Goal: Information Seeking & Learning: Learn about a topic

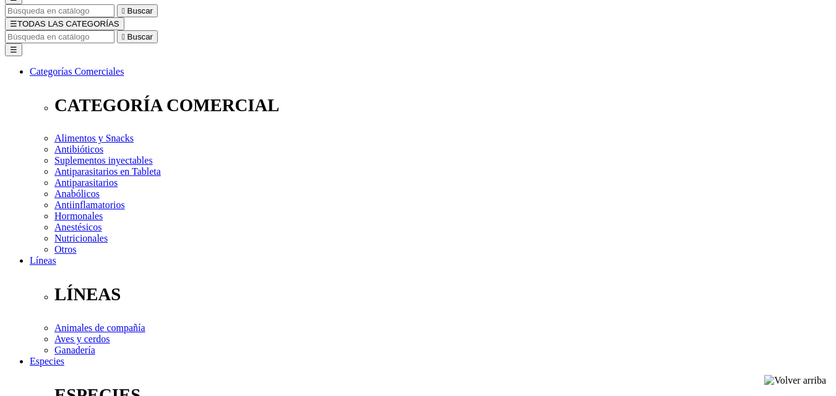
select select "4"
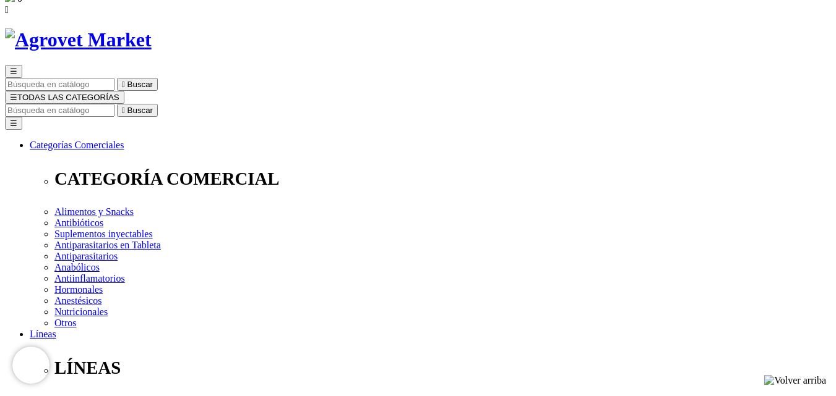
scroll to position [124, 0]
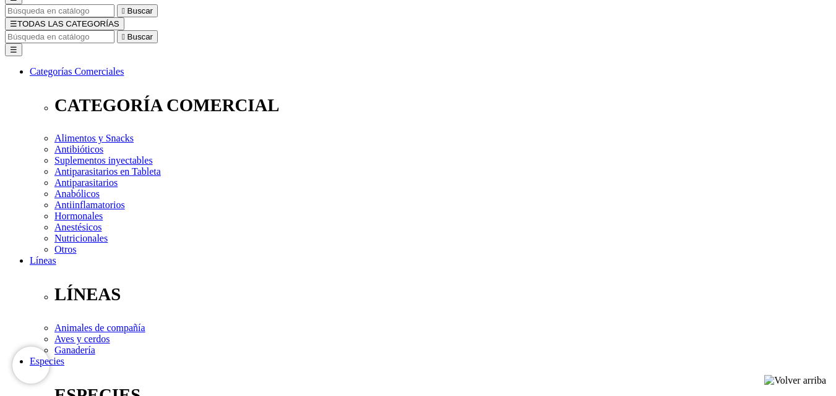
drag, startPoint x: 426, startPoint y: 129, endPoint x: 492, endPoint y: 138, distance: 66.7
drag, startPoint x: 492, startPoint y: 138, endPoint x: 432, endPoint y: 124, distance: 62.1
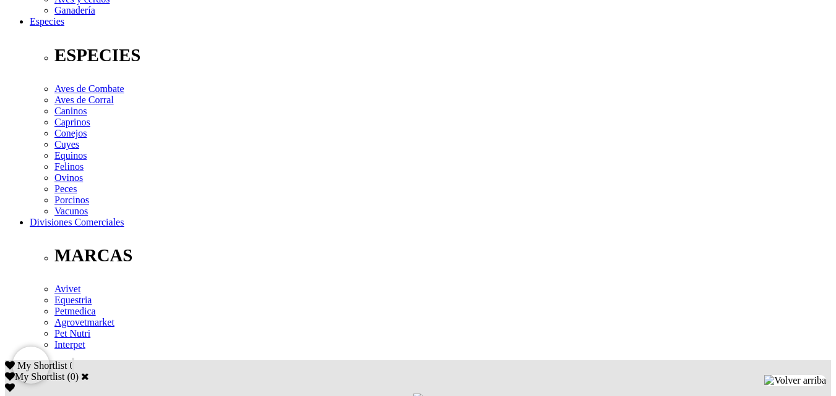
scroll to position [495, 0]
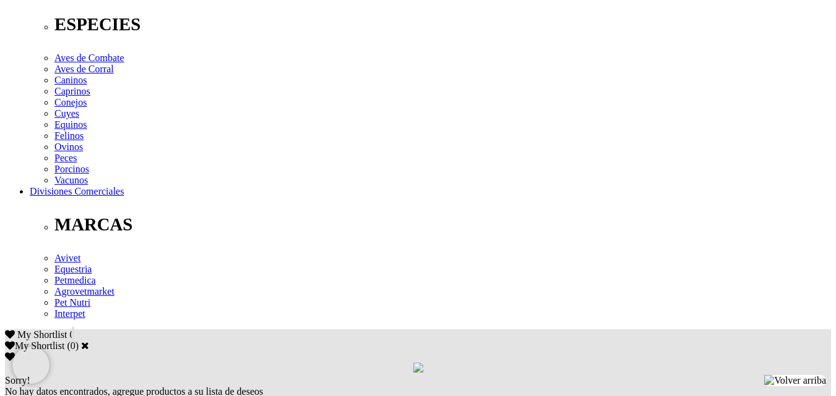
drag, startPoint x: 103, startPoint y: 154, endPoint x: 291, endPoint y: 156, distance: 188.0
drag, startPoint x: 628, startPoint y: 142, endPoint x: 702, endPoint y: 140, distance: 74.2
drag, startPoint x: 702, startPoint y: 140, endPoint x: 732, endPoint y: 143, distance: 30.5
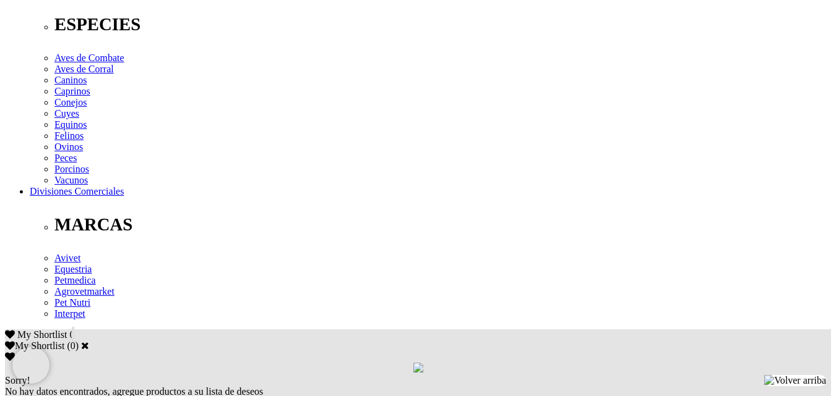
drag, startPoint x: 542, startPoint y: 139, endPoint x: 626, endPoint y: 144, distance: 83.7
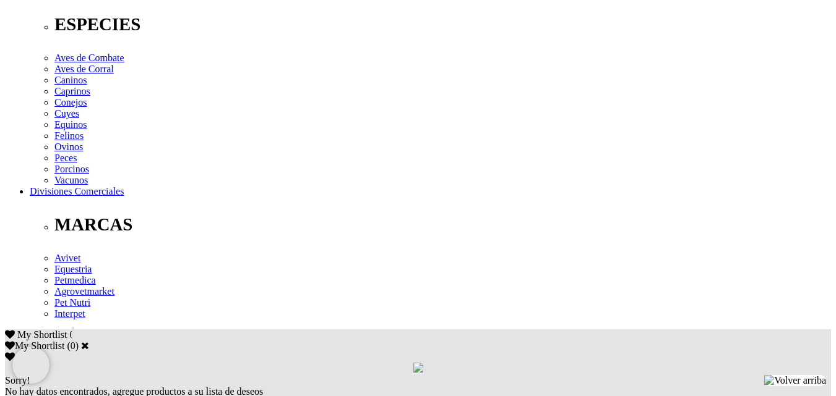
drag, startPoint x: 473, startPoint y: 140, endPoint x: 540, endPoint y: 142, distance: 66.8
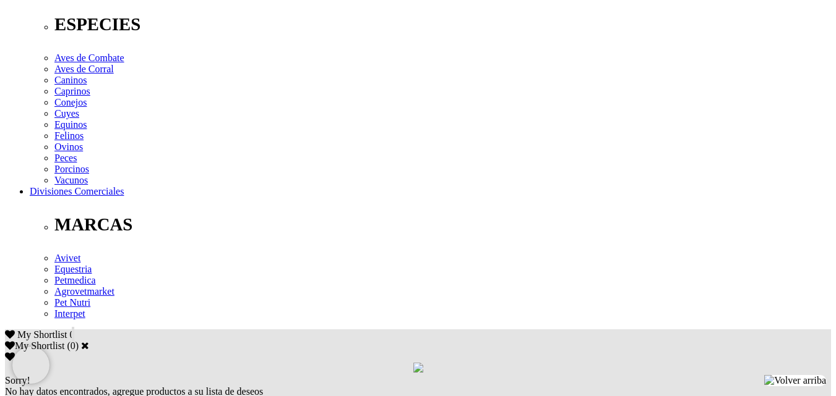
drag, startPoint x: 394, startPoint y: 141, endPoint x: 468, endPoint y: 140, distance: 74.2
drag, startPoint x: 225, startPoint y: 140, endPoint x: 370, endPoint y: 140, distance: 146.0
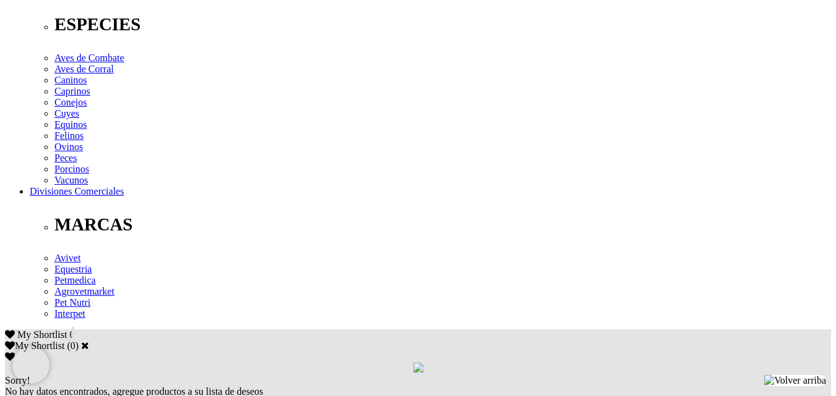
drag, startPoint x: 77, startPoint y: 140, endPoint x: 205, endPoint y: 137, distance: 128.1
drag, startPoint x: 297, startPoint y: 152, endPoint x: 417, endPoint y: 155, distance: 120.0
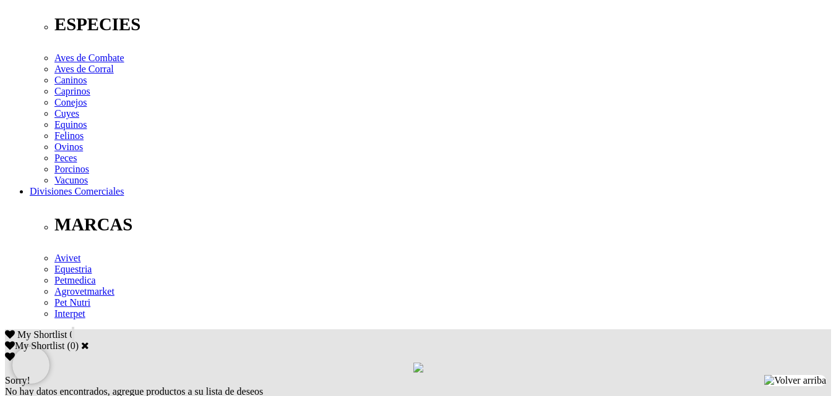
drag, startPoint x: 518, startPoint y: 152, endPoint x: 543, endPoint y: 152, distance: 25.4
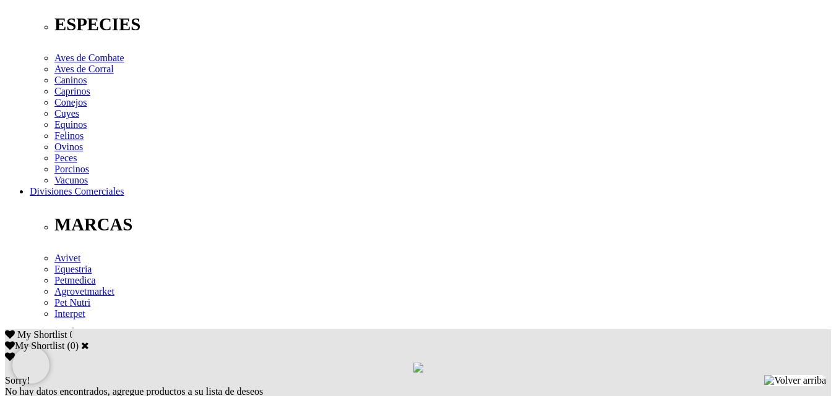
drag, startPoint x: 419, startPoint y: 154, endPoint x: 513, endPoint y: 153, distance: 93.4
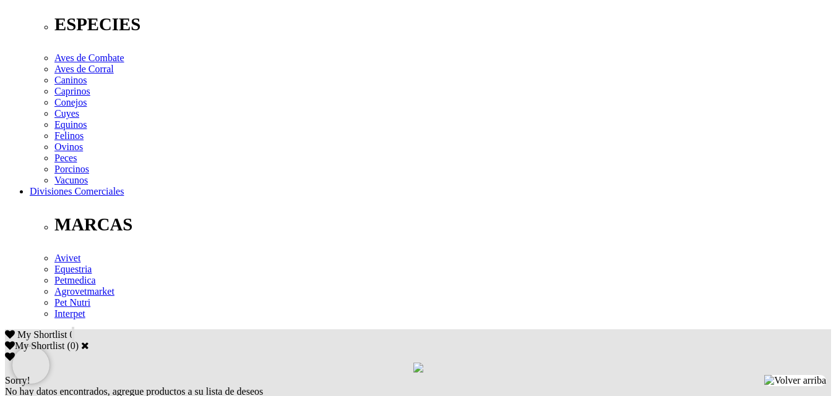
drag, startPoint x: 654, startPoint y: 150, endPoint x: 153, endPoint y: 162, distance: 501.1
drag, startPoint x: 222, startPoint y: 169, endPoint x: 143, endPoint y: 173, distance: 78.6
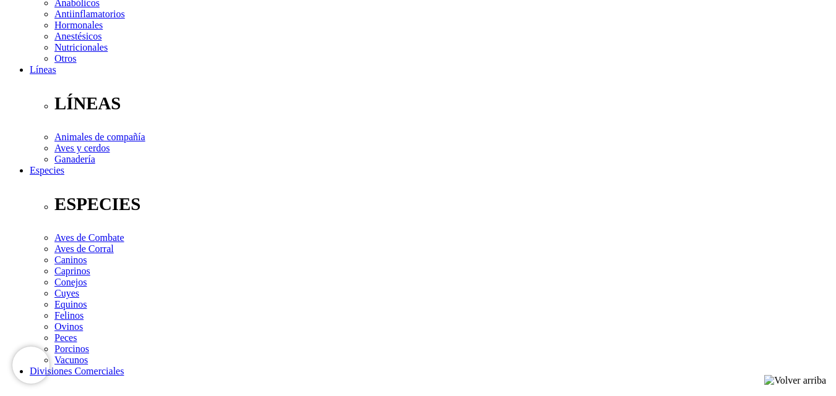
scroll to position [309, 0]
